Goal: Information Seeking & Learning: Learn about a topic

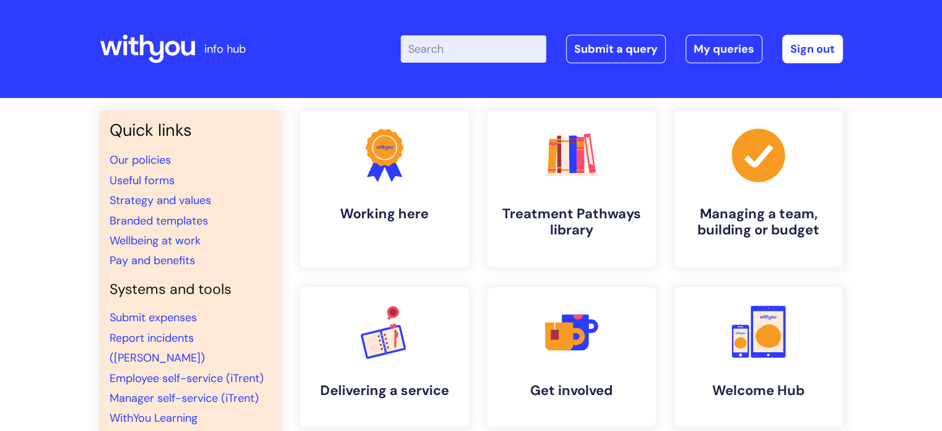
click at [504, 53] on input "Enter your search term here..." at bounding box center [474, 48] width 146 height 27
type input "work in confidence"
click button "Search" at bounding box center [0, 0] width 0 height 0
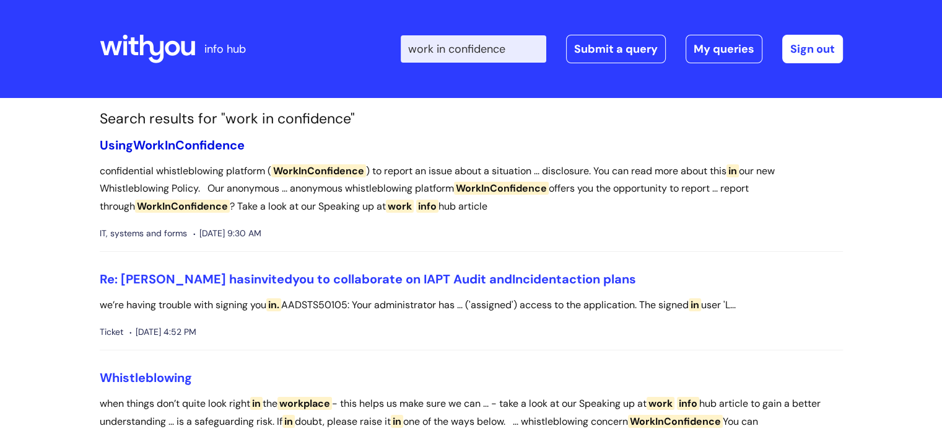
click at [188, 144] on span "WorkInConfidence" at bounding box center [189, 145] width 112 height 16
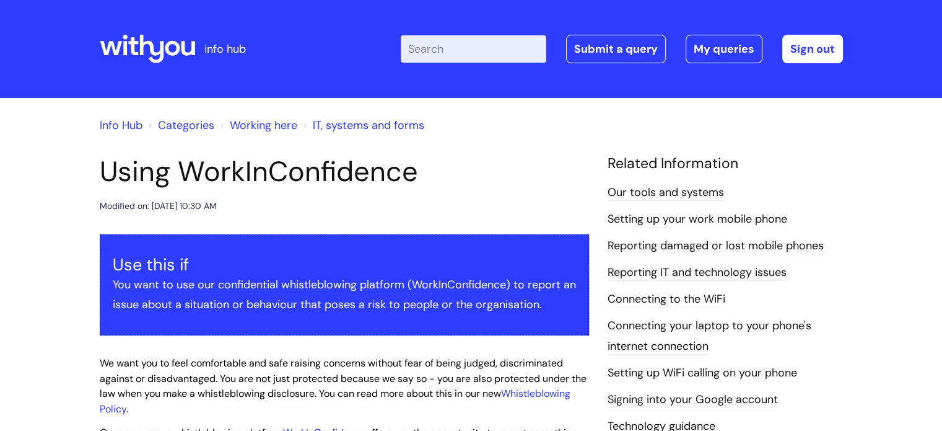
scroll to position [186, 0]
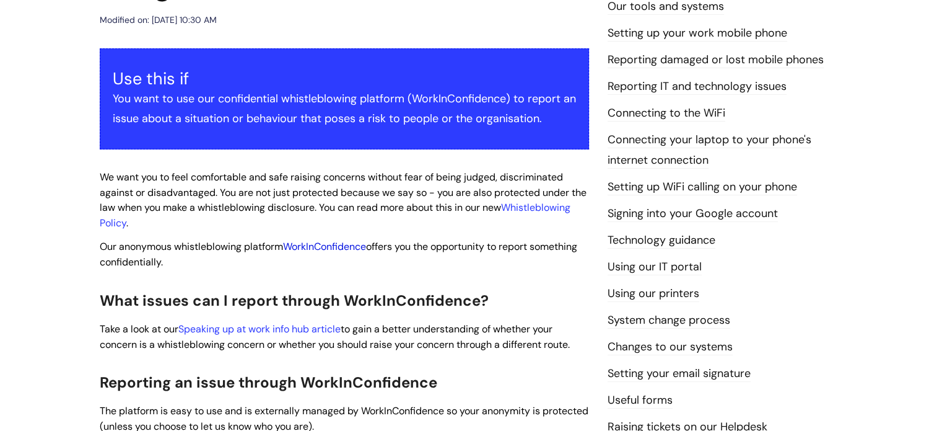
click at [338, 245] on link "WorkInConfidence" at bounding box center [324, 246] width 83 height 13
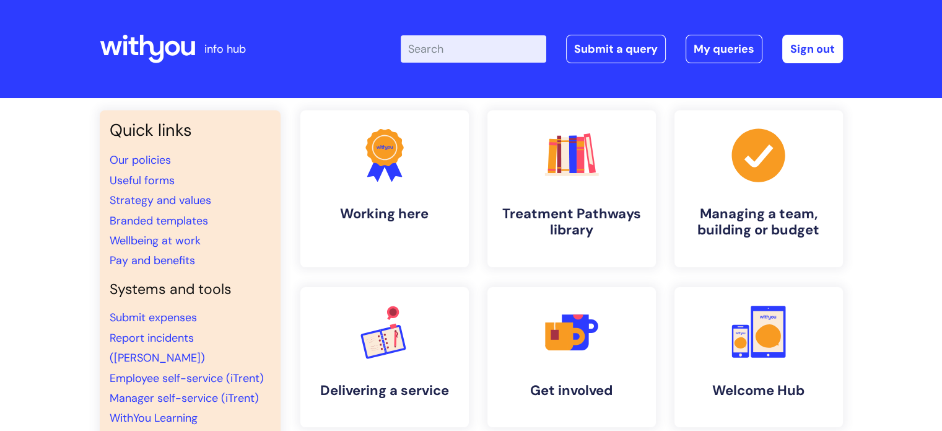
click at [486, 46] on input "Enter your search term here..." at bounding box center [474, 48] width 146 height 27
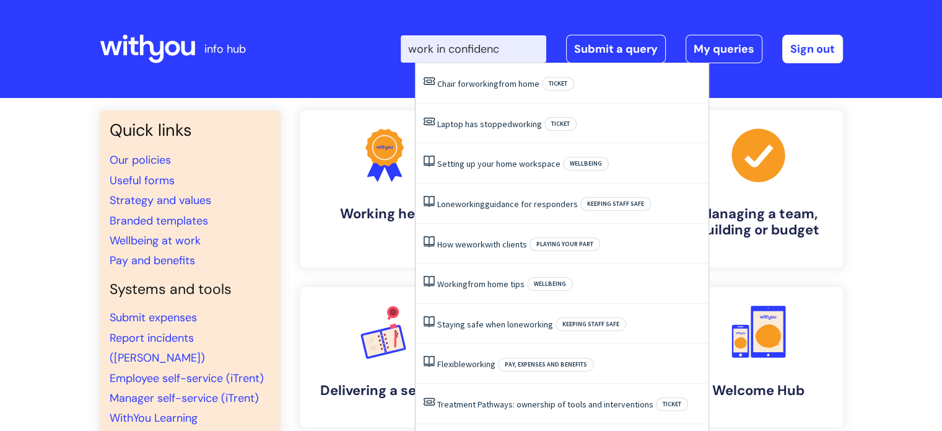
type input "work in confidence"
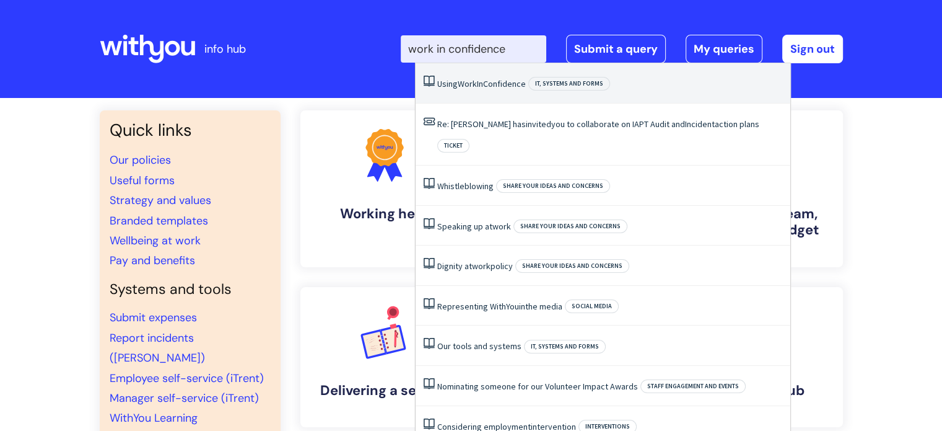
click at [491, 82] on span "WorkInConfidence" at bounding box center [492, 83] width 68 height 11
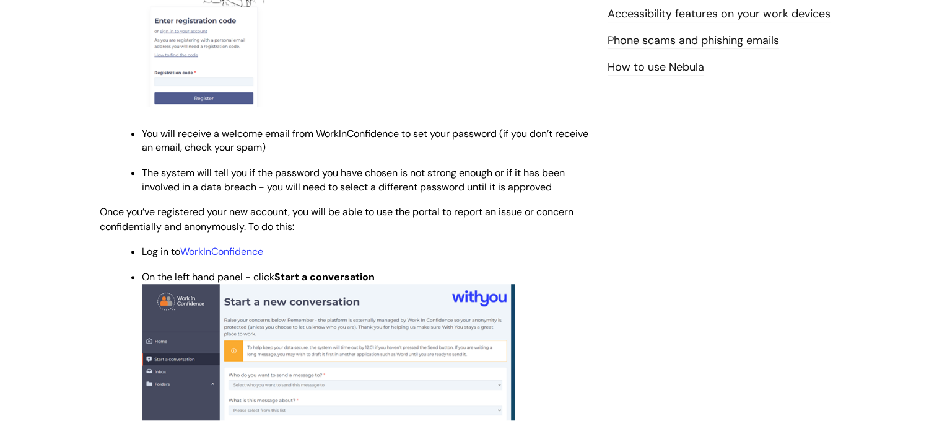
scroll to position [558, 0]
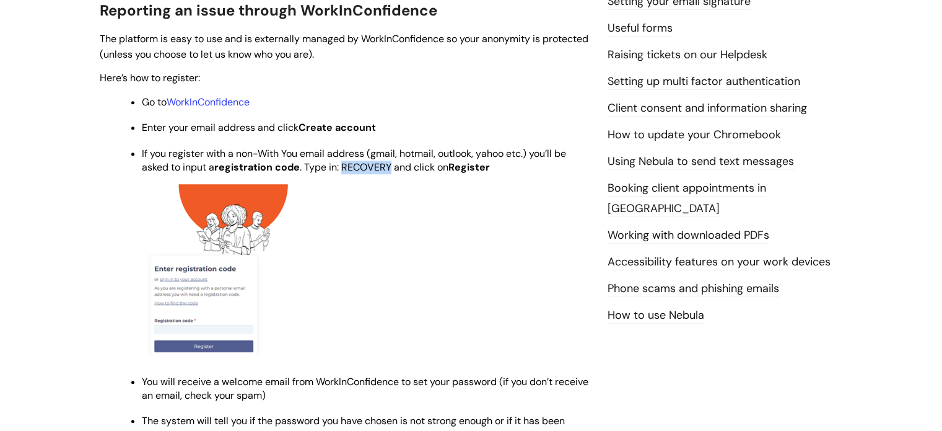
drag, startPoint x: 345, startPoint y: 168, endPoint x: 391, endPoint y: 167, distance: 45.9
click at [391, 167] on span "If you register with a non-With You email address (gmail, hotmail, outlook, yah…" at bounding box center [354, 209] width 424 height 125
copy span "RECOVERY"
click at [376, 173] on span "If you register with a non-With You email address (gmail, hotmail, outlook, yah…" at bounding box center [354, 209] width 424 height 125
